Goal: Find specific fact: Find specific fact

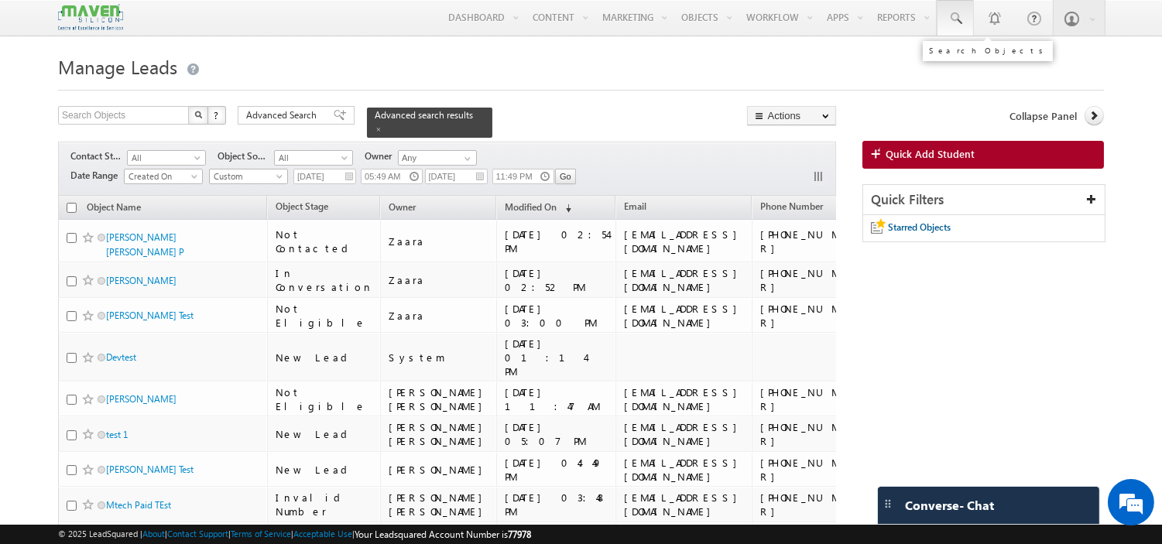
click at [960, 19] on span at bounding box center [955, 18] width 15 height 15
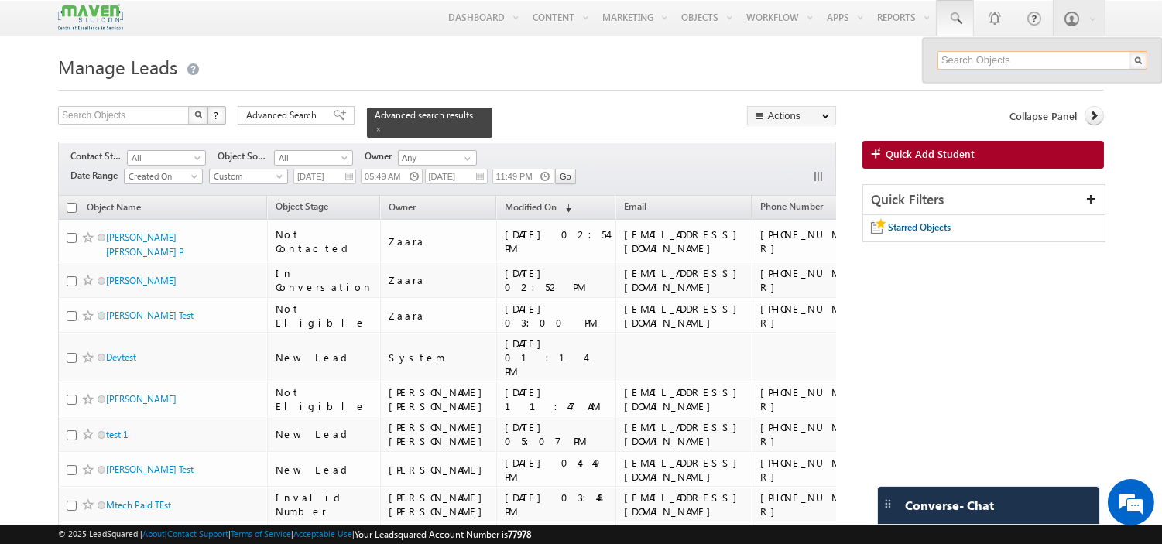
paste input "[EMAIL_ADDRESS][DOMAIN_NAME]"
click at [1012, 62] on input "[EMAIL_ADDRESS][DOMAIN_NAME]" at bounding box center [1043, 60] width 210 height 19
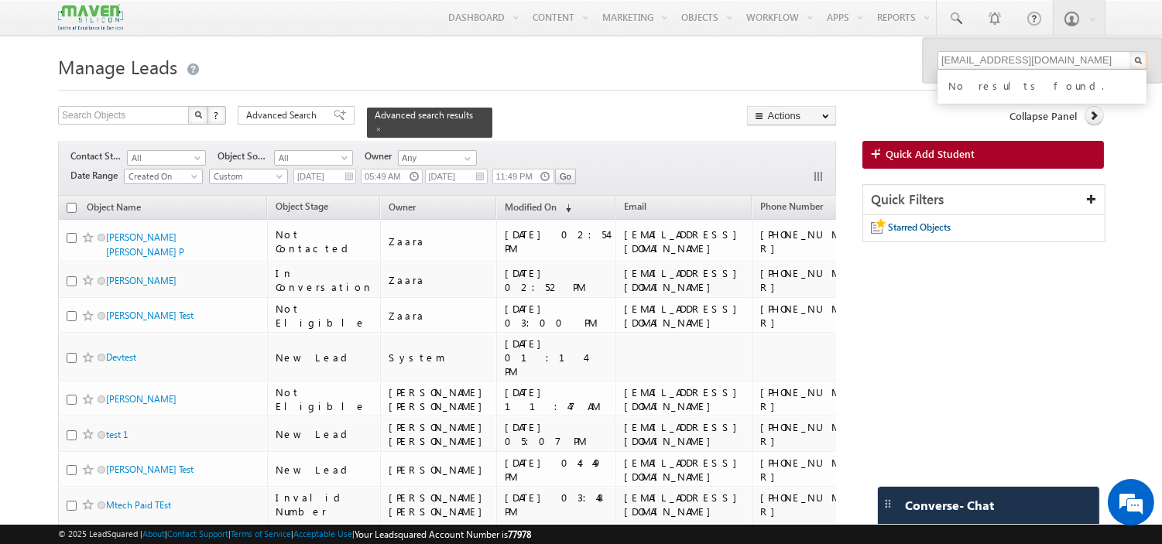
click at [1012, 62] on input "[EMAIL_ADDRESS][DOMAIN_NAME]" at bounding box center [1043, 60] width 210 height 19
paste input "nithin07"
click at [1007, 56] on input "[EMAIL_ADDRESS][DOMAIN_NAME]" at bounding box center [1043, 60] width 210 height 19
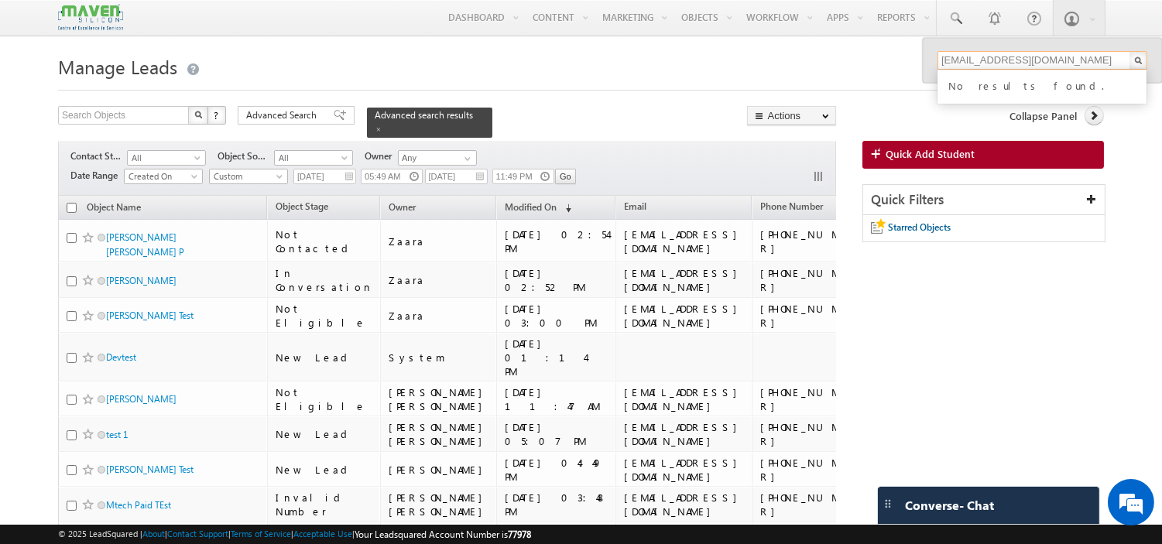
paste input "srinivasnayak"
click at [1043, 58] on input "[EMAIL_ADDRESS][DOMAIN_NAME]" at bounding box center [1043, 60] width 210 height 19
paste input "pravinsharma0091"
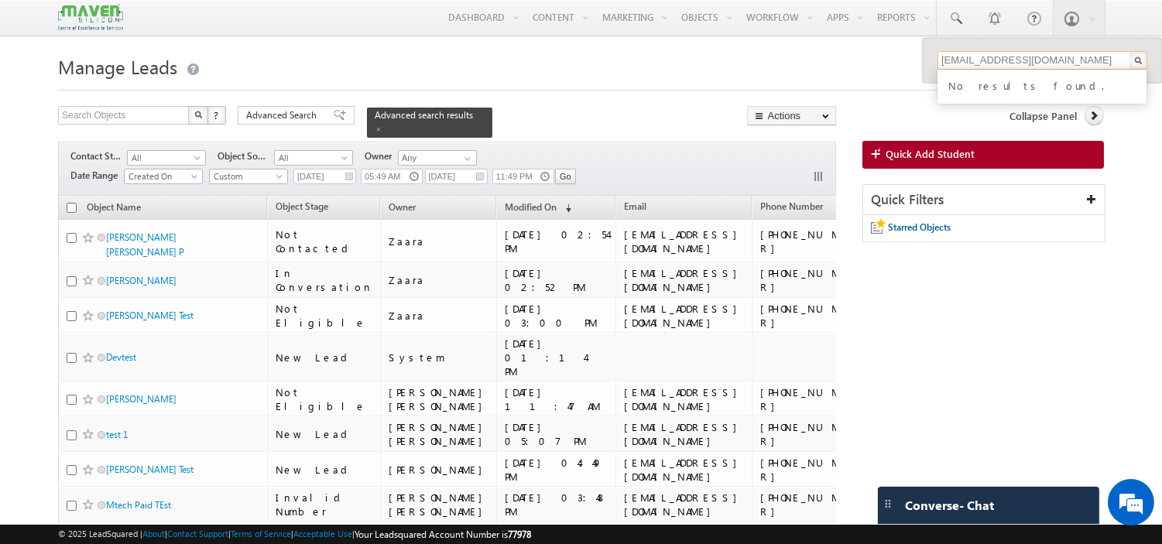
click at [1008, 59] on input "[EMAIL_ADDRESS][DOMAIN_NAME]" at bounding box center [1043, 60] width 210 height 19
paste input "yashgundewar143"
click at [1014, 63] on input "[EMAIL_ADDRESS][DOMAIN_NAME]" at bounding box center [1043, 60] width 210 height 19
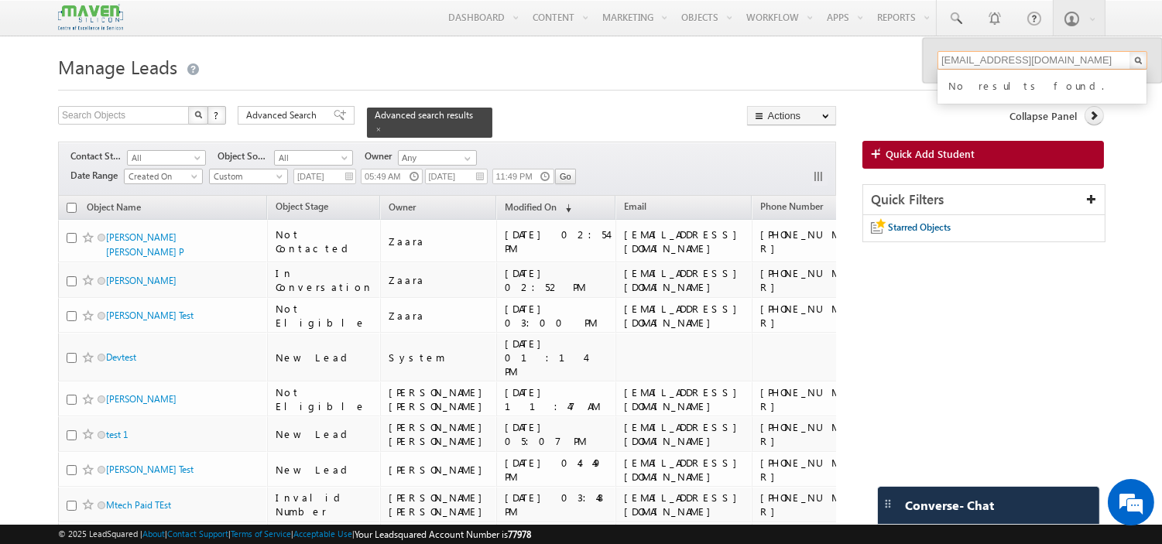
click at [1014, 63] on input "[EMAIL_ADDRESS][DOMAIN_NAME]" at bounding box center [1043, 60] width 210 height 19
paste input "dy47269"
click at [1012, 59] on input "[EMAIL_ADDRESS][DOMAIN_NAME]" at bounding box center [1043, 60] width 210 height 19
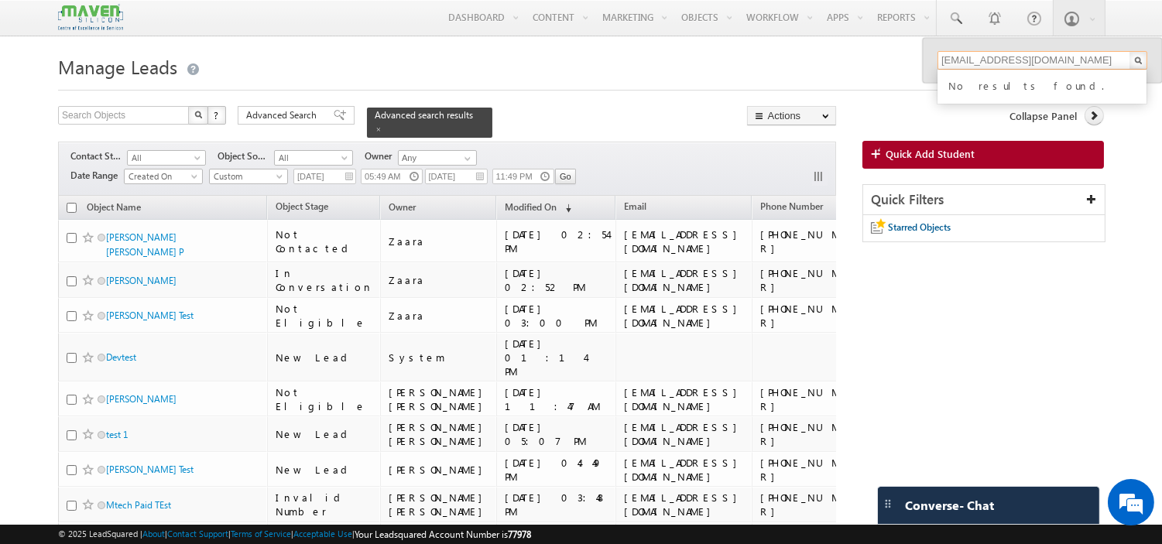
click at [1012, 59] on input "[EMAIL_ADDRESS][DOMAIN_NAME]" at bounding box center [1043, 60] width 210 height 19
paste input "chiranthramakrishna.smr"
click at [1030, 58] on input "[EMAIL_ADDRESS][DOMAIN_NAME]" at bounding box center [1043, 60] width 210 height 19
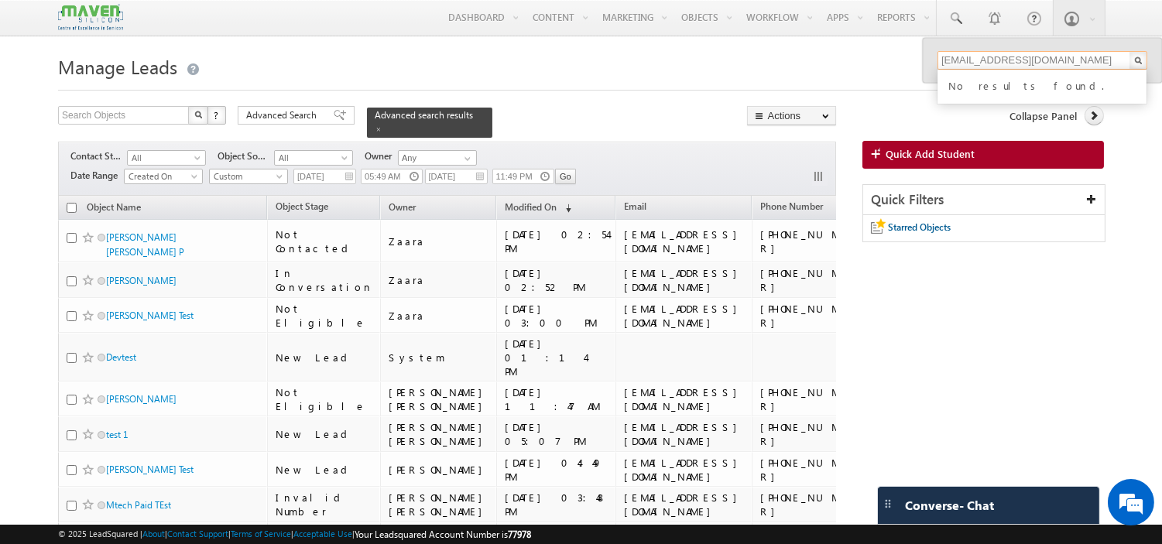
paste input "8762296582"
click at [989, 62] on input "8762296582" at bounding box center [1043, 60] width 210 height 19
paste input "884564213"
click at [997, 60] on input "8884564213" at bounding box center [1043, 60] width 210 height 19
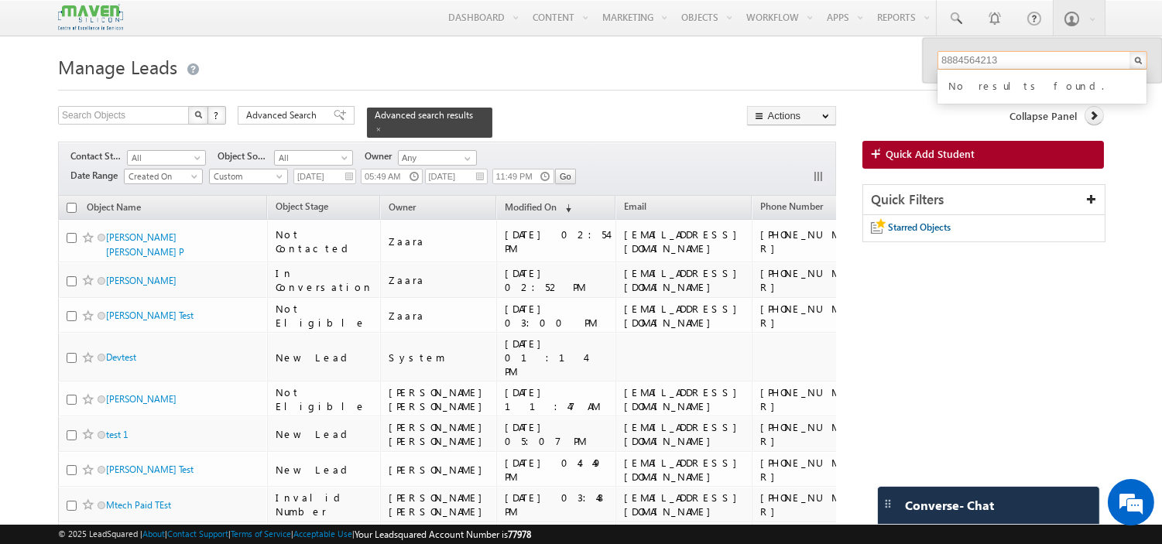
click at [997, 60] on input "8884564213" at bounding box center [1043, 60] width 210 height 19
paste input "792134885"
click at [1004, 55] on input "8792134885" at bounding box center [1043, 60] width 210 height 19
paste input "9003566811"
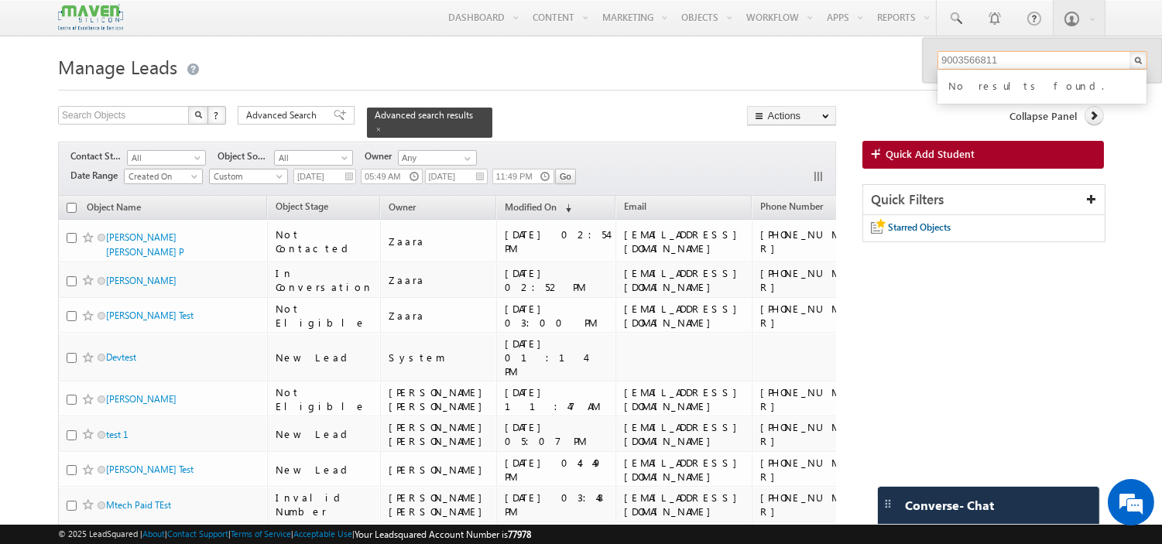
click at [997, 59] on input "9003566811" at bounding box center [1043, 60] width 210 height 19
paste input "503269577"
click at [1001, 60] on input "9503269577" at bounding box center [1043, 60] width 210 height 19
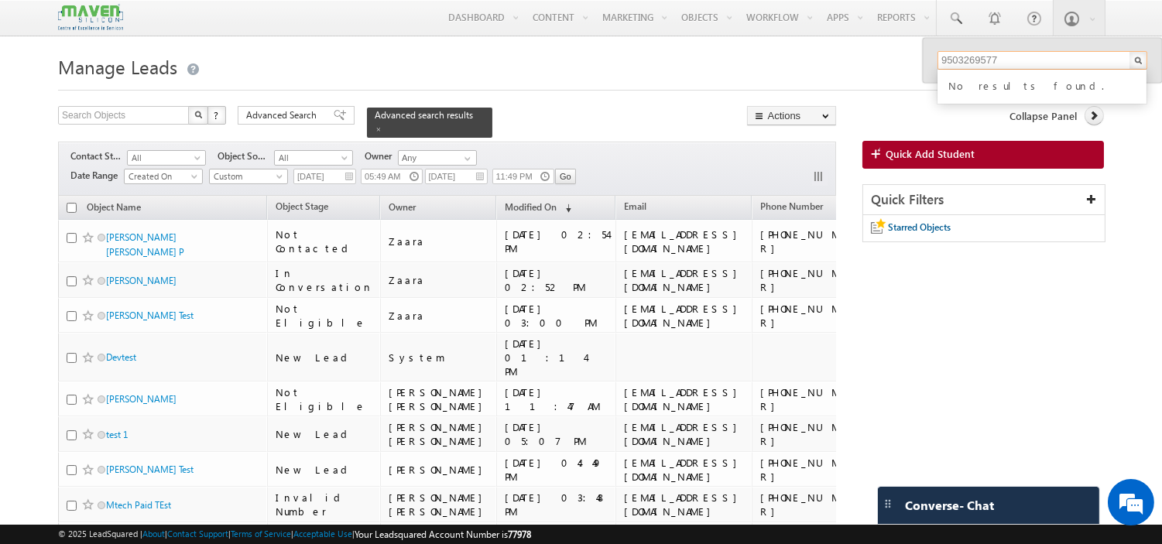
paste input "353441812"
click at [1019, 71] on div "No results found." at bounding box center [1042, 87] width 209 height 34
click at [1020, 70] on div "No results found." at bounding box center [1042, 87] width 209 height 34
click at [1011, 44] on div "9353441812 No results found." at bounding box center [1042, 60] width 239 height 45
drag, startPoint x: 1007, startPoint y: 42, endPoint x: 1011, endPoint y: 63, distance: 22.0
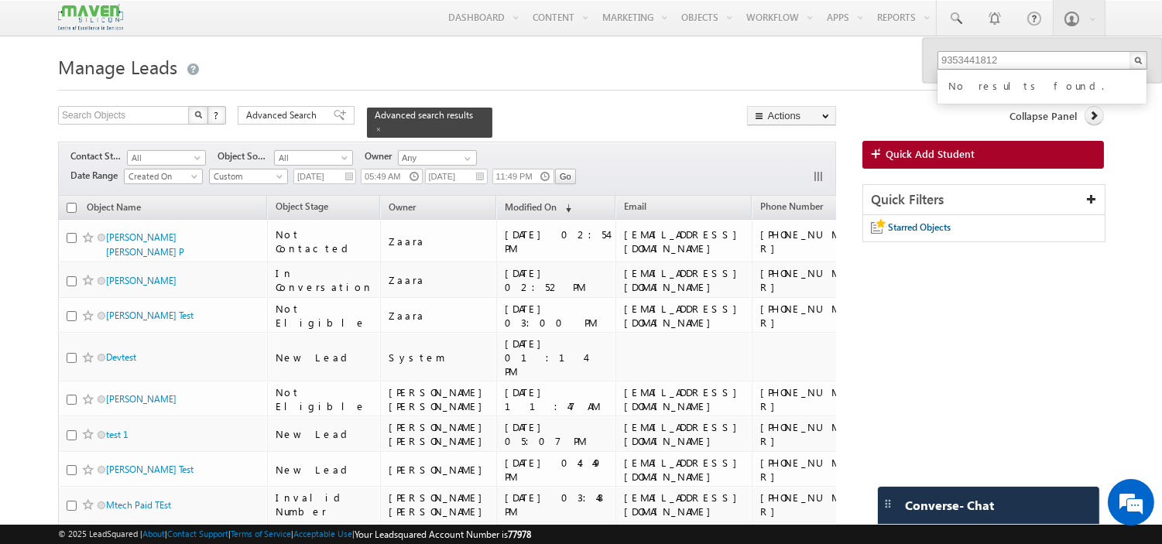
click at [1009, 44] on div "9353441812 No results found." at bounding box center [1042, 60] width 239 height 45
click at [1011, 63] on input "9353441812" at bounding box center [1043, 60] width 210 height 19
paste input "10847898"
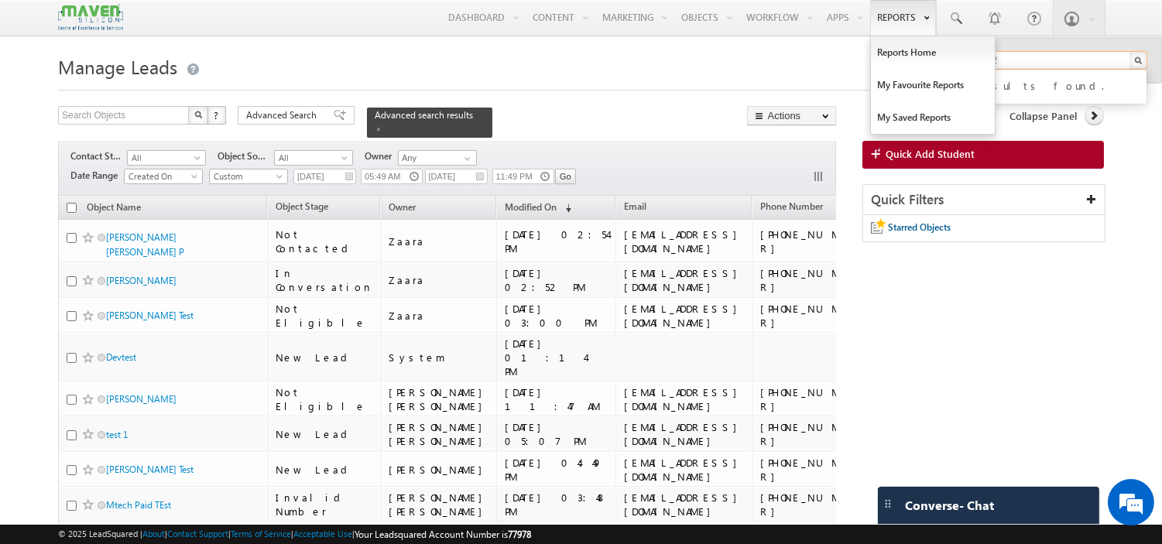
type input "9108478982"
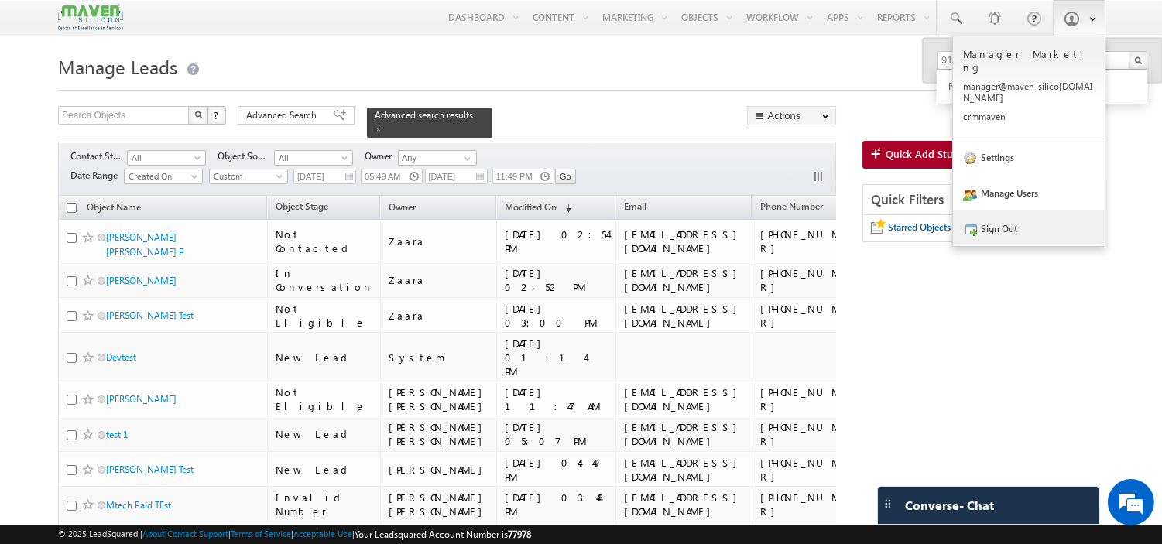
click at [1011, 211] on link "Sign Out" at bounding box center [1029, 229] width 152 height 36
